Goal: Task Accomplishment & Management: Manage account settings

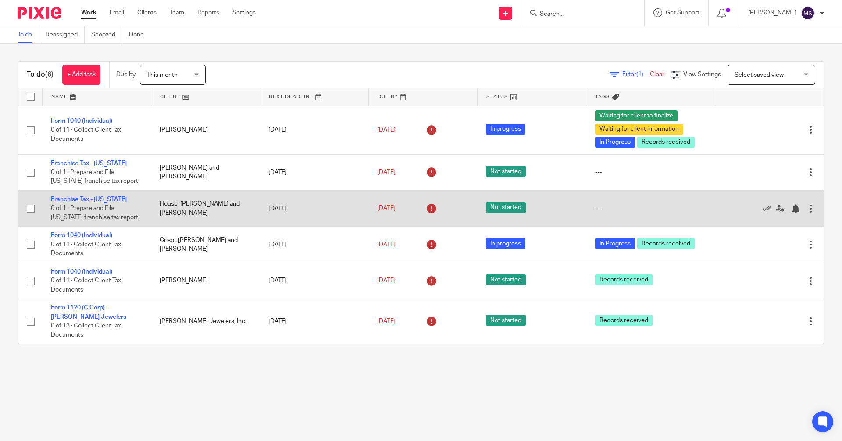
click at [106, 201] on link "Franchise Tax - [US_STATE]" at bounding box center [89, 199] width 76 height 6
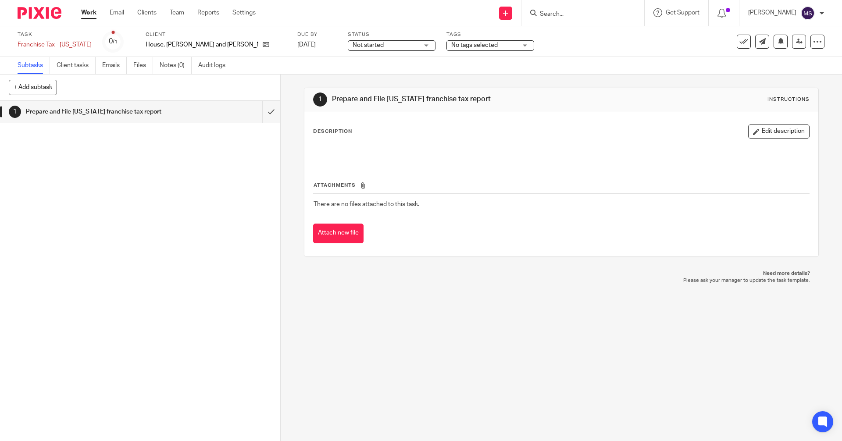
click at [355, 45] on div "Not started Not started" at bounding box center [392, 45] width 88 height 11
click at [451, 42] on span "No tags selected" at bounding box center [484, 45] width 66 height 9
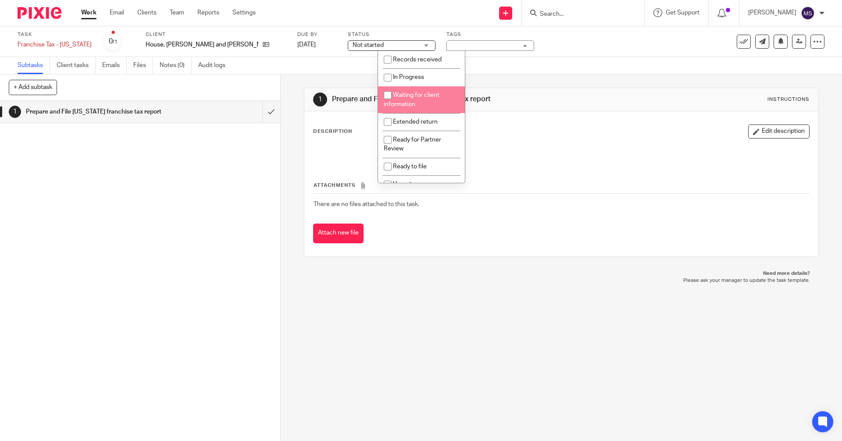
click at [391, 94] on input "checkbox" at bounding box center [387, 95] width 17 height 17
checkbox input "true"
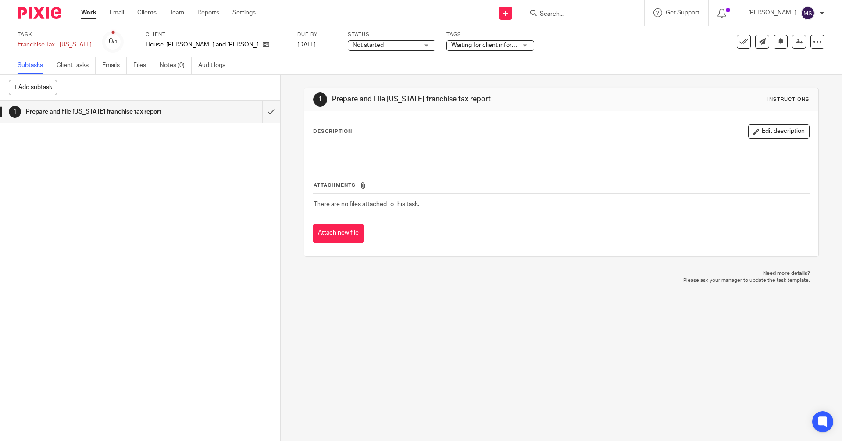
click at [561, 78] on div "1 Prepare and File [US_STATE] franchise tax report Instructions Description Edi…" at bounding box center [561, 173] width 514 height 196
click at [91, 12] on link "Work" at bounding box center [88, 12] width 15 height 9
